Goal: Navigation & Orientation: Find specific page/section

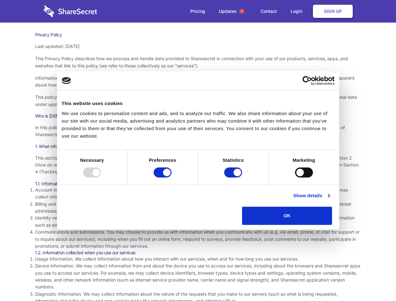
click at [101, 178] on div at bounding box center [92, 172] width 18 height 10
click at [172, 178] on input "Preferences" at bounding box center [163, 172] width 18 height 10
checkbox input "false"
click at [234, 178] on input "Statistics" at bounding box center [233, 172] width 18 height 10
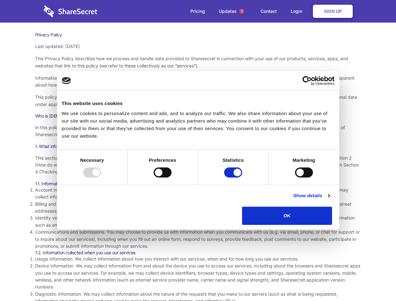
checkbox input "false"
click at [295, 178] on input "Marketing" at bounding box center [304, 172] width 18 height 10
checkbox input "true"
click at [330, 199] on link "Show details" at bounding box center [311, 196] width 36 height 8
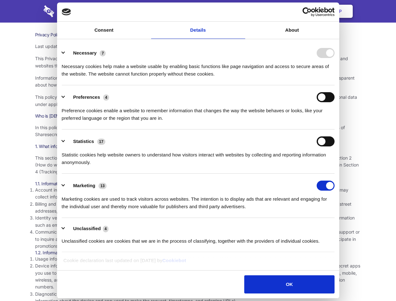
click at [335, 78] on div "Necessary cookies help make a website usable by enabling basic functions like p…" at bounding box center [198, 68] width 273 height 20
click at [242, 11] on span "1" at bounding box center [241, 11] width 5 height 5
